Goal: Task Accomplishment & Management: Manage account settings

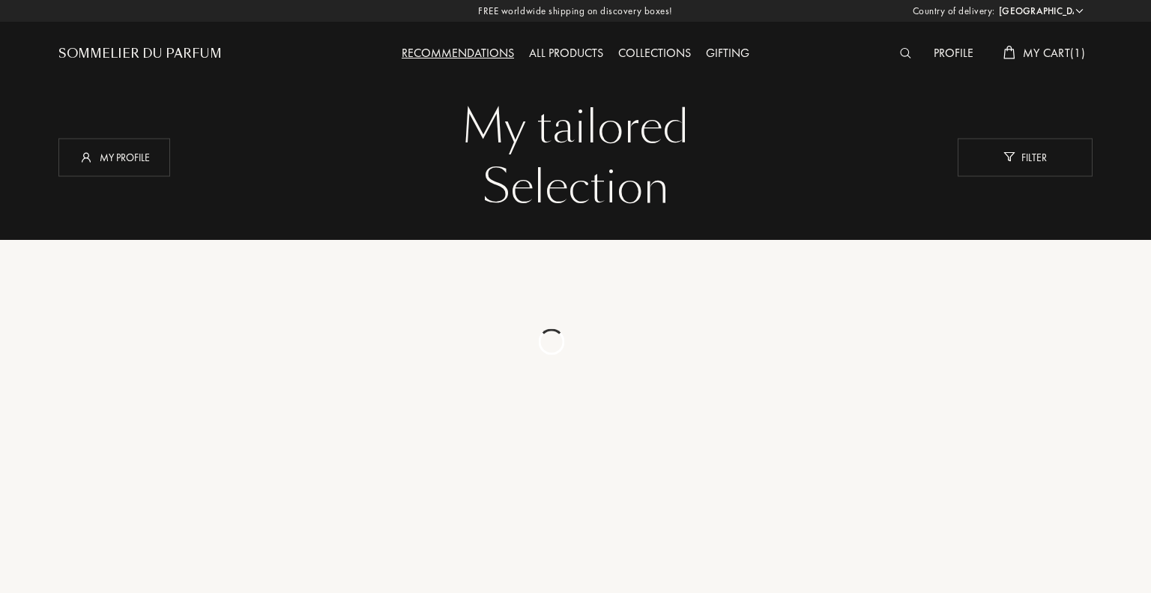
select select "ES"
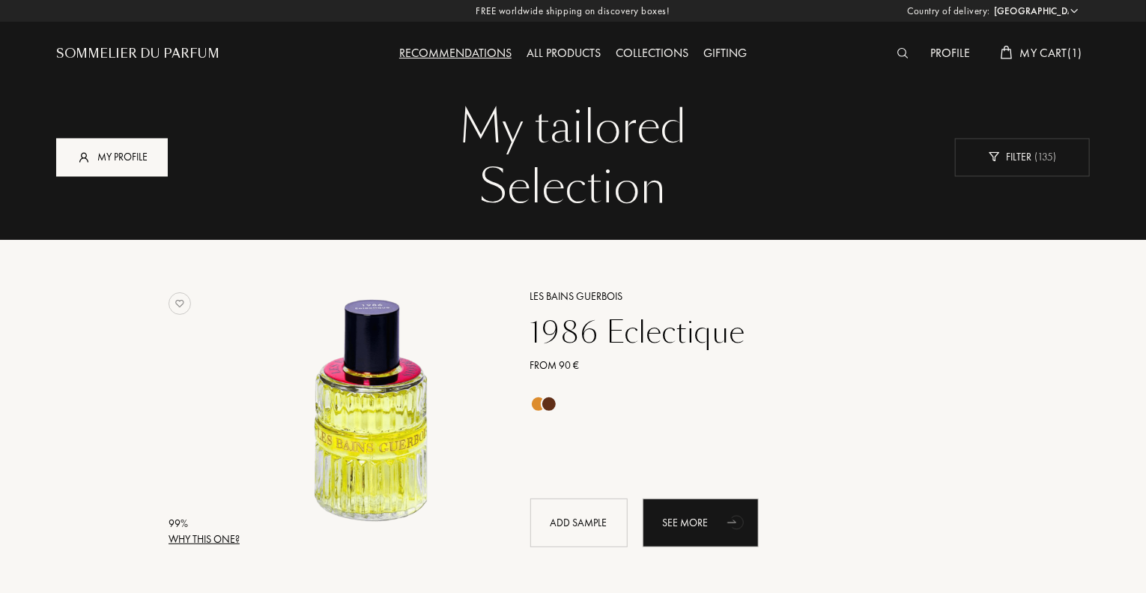
click at [97, 147] on div "My profile" at bounding box center [112, 157] width 112 height 38
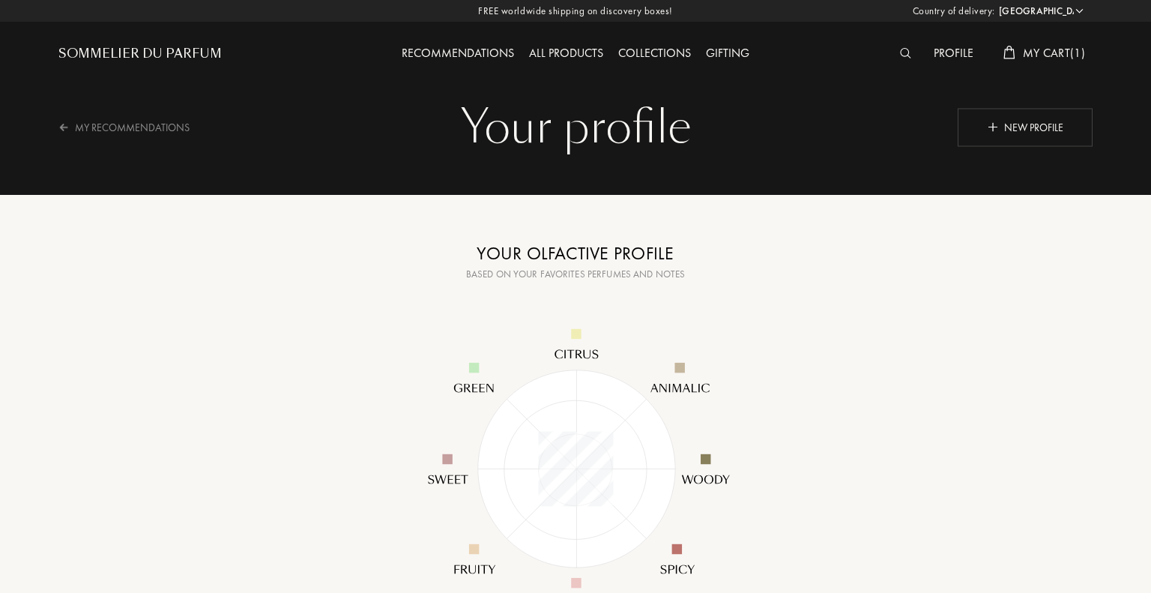
select select "ES"
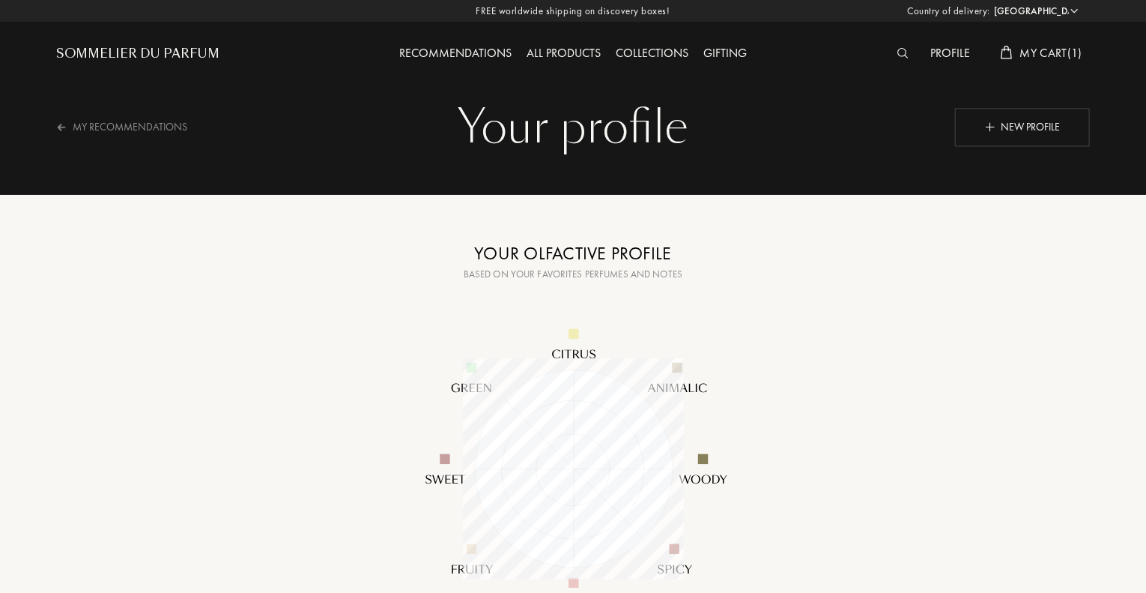
scroll to position [221, 221]
click at [942, 55] on div "Profile" at bounding box center [951, 53] width 55 height 19
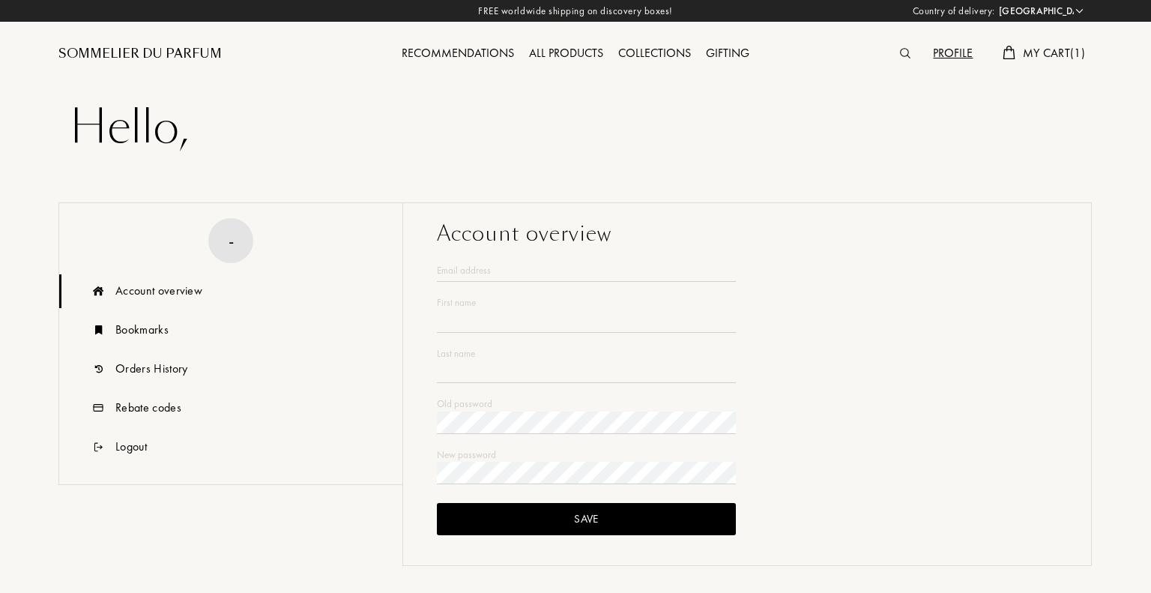
select select "ES"
type input "Javier"
type input "Villar Morales"
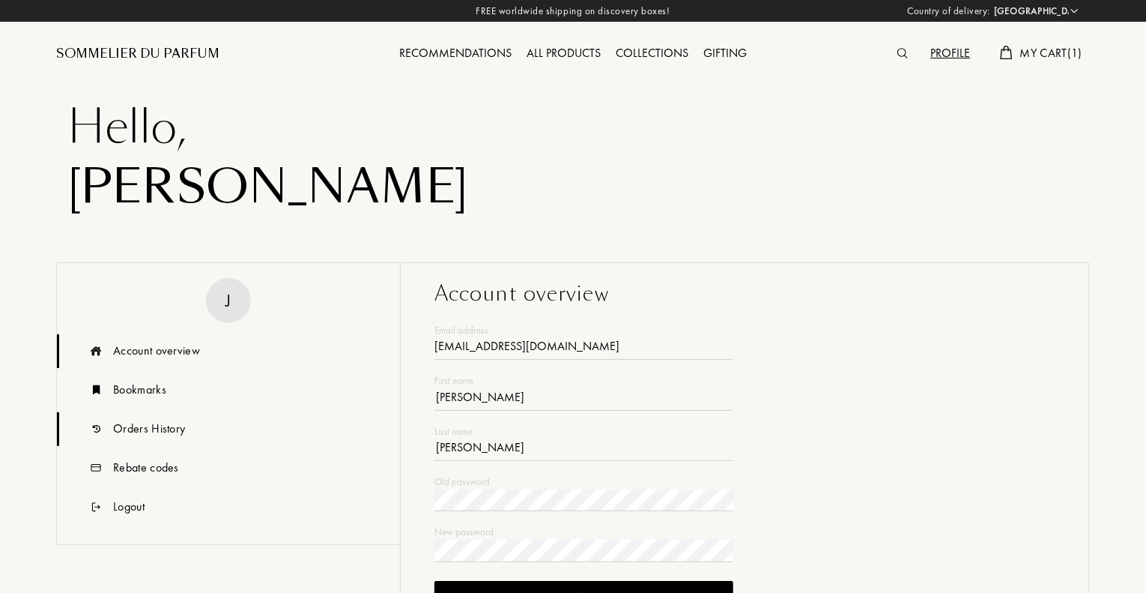
type input "javiervillar19@gmail.com"
click at [145, 428] on div "Orders History" at bounding box center [149, 429] width 72 height 18
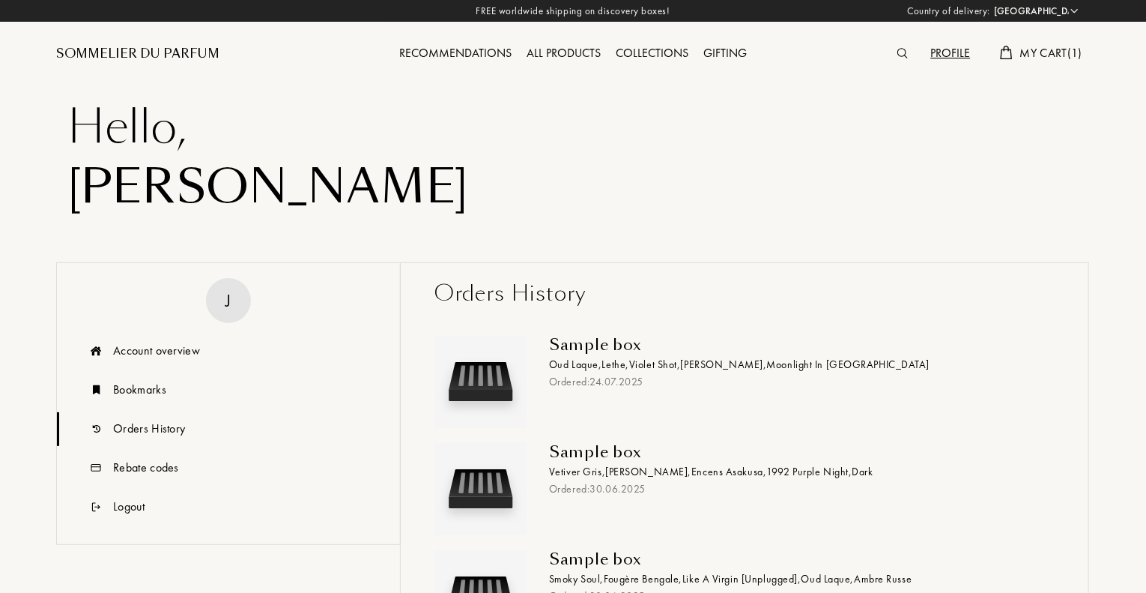
click at [584, 346] on div "Sample box" at bounding box center [796, 345] width 494 height 18
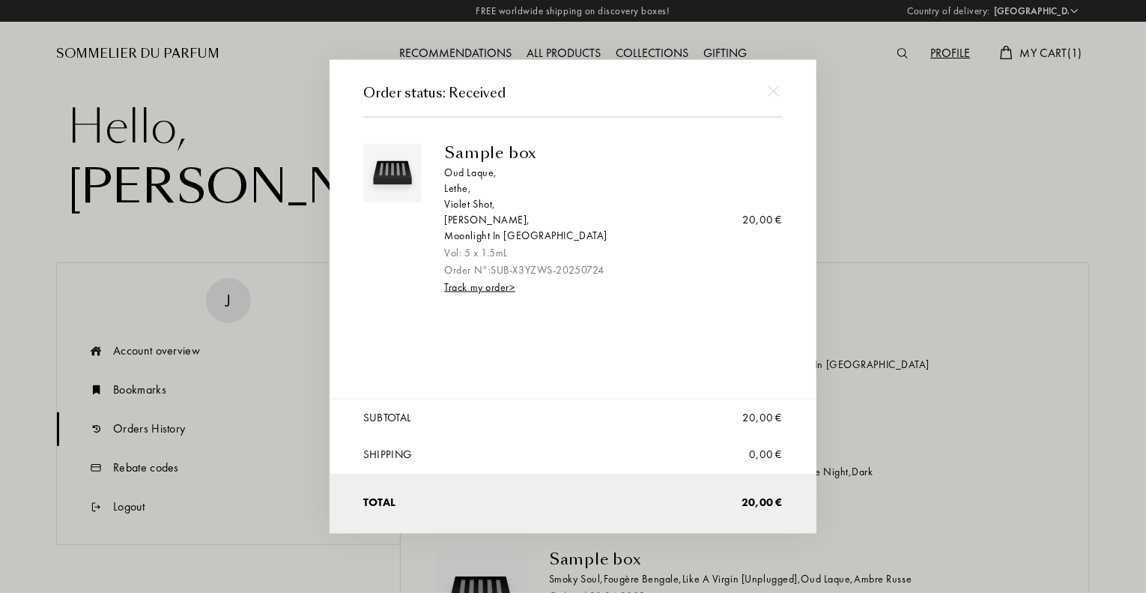
click at [459, 189] on div "Lethe ," at bounding box center [607, 189] width 327 height 16
click at [482, 152] on div "Sample box" at bounding box center [607, 153] width 327 height 18
click at [388, 168] on img at bounding box center [392, 173] width 51 height 51
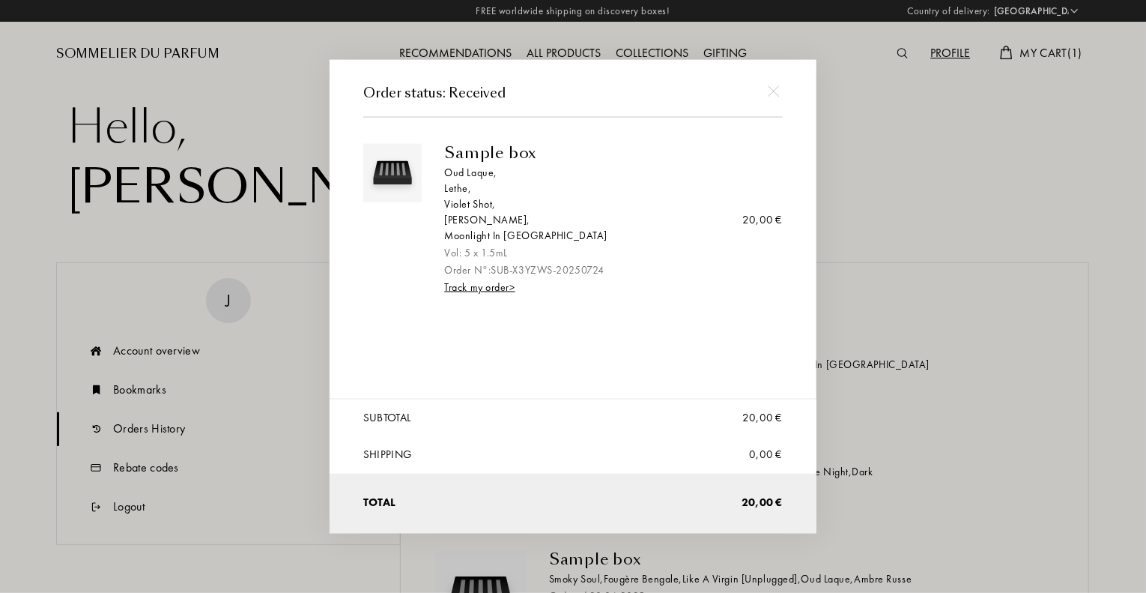
click at [388, 168] on img at bounding box center [392, 173] width 51 height 51
click at [531, 233] on div "Moonlight In Chiangmai" at bounding box center [607, 236] width 327 height 16
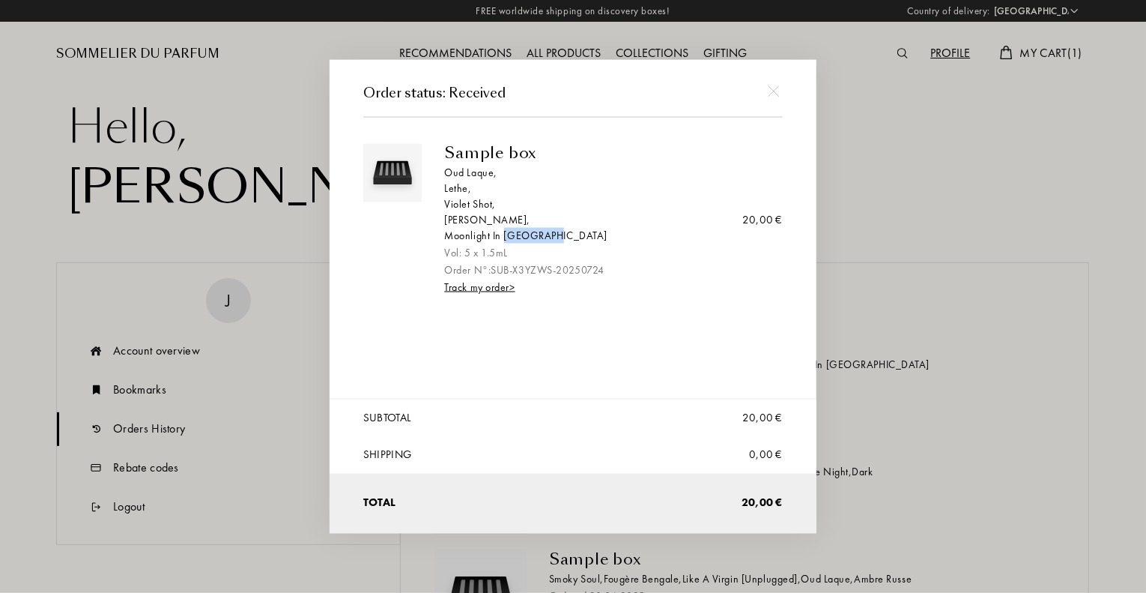
click at [531, 233] on div "Moonlight In Chiangmai" at bounding box center [607, 236] width 327 height 16
click at [621, 327] on div "Sample box Oud Laque , Lethe , Violet Shot , Jasmin Paradis , Moonlight In Chia…" at bounding box center [573, 319] width 420 height 381
click at [772, 90] on img at bounding box center [773, 90] width 11 height 11
